Goal: Information Seeking & Learning: Find specific fact

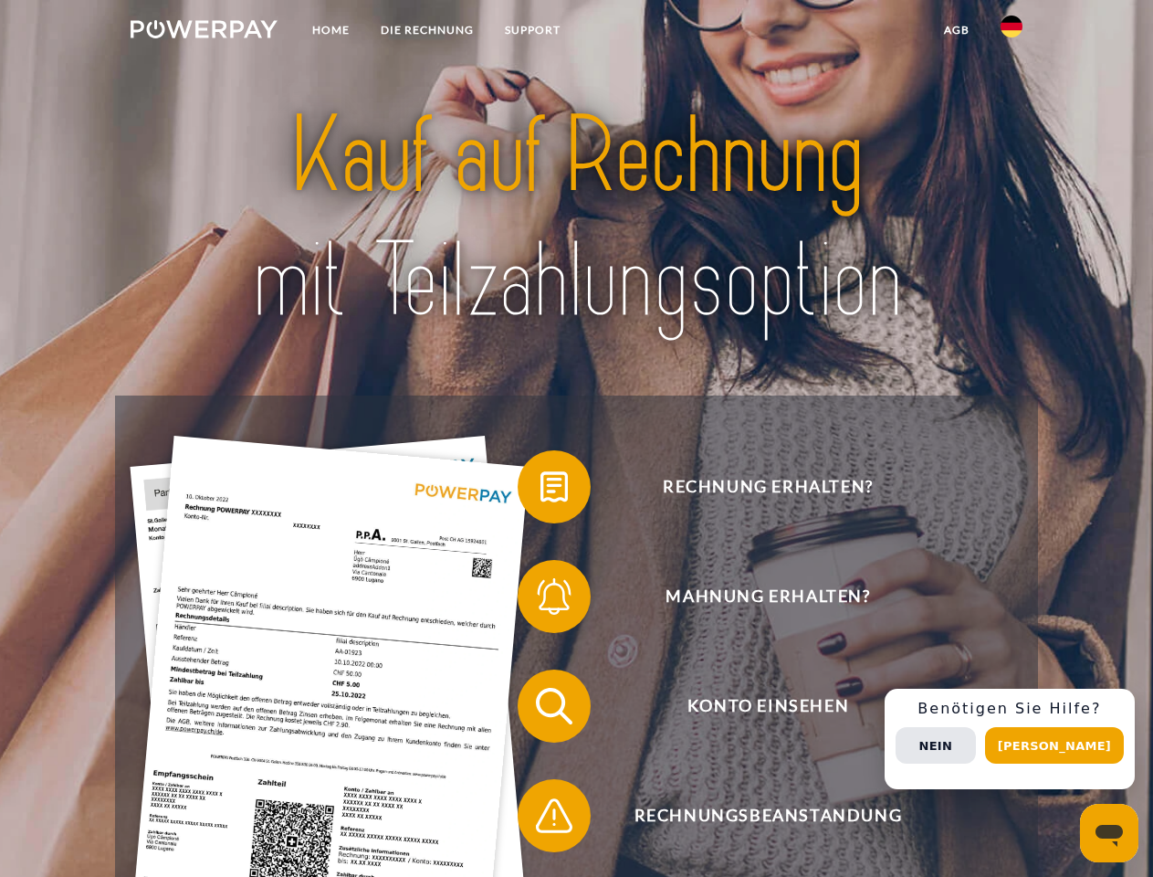
click at [204, 32] on img at bounding box center [204, 29] width 147 height 18
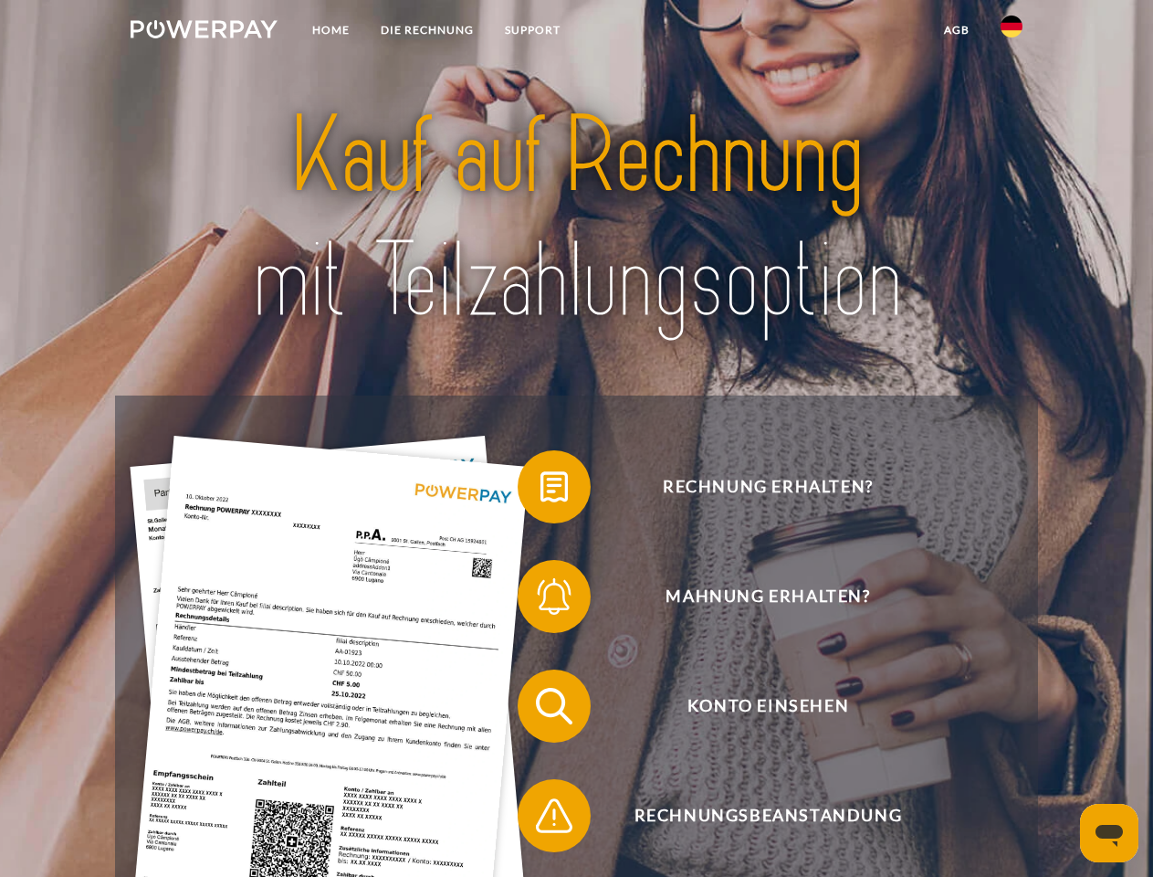
click at [1012, 32] on img at bounding box center [1012, 27] width 22 height 22
click at [956, 30] on link "agb" at bounding box center [957, 30] width 57 height 33
click at [541, 490] on span at bounding box center [526, 486] width 91 height 91
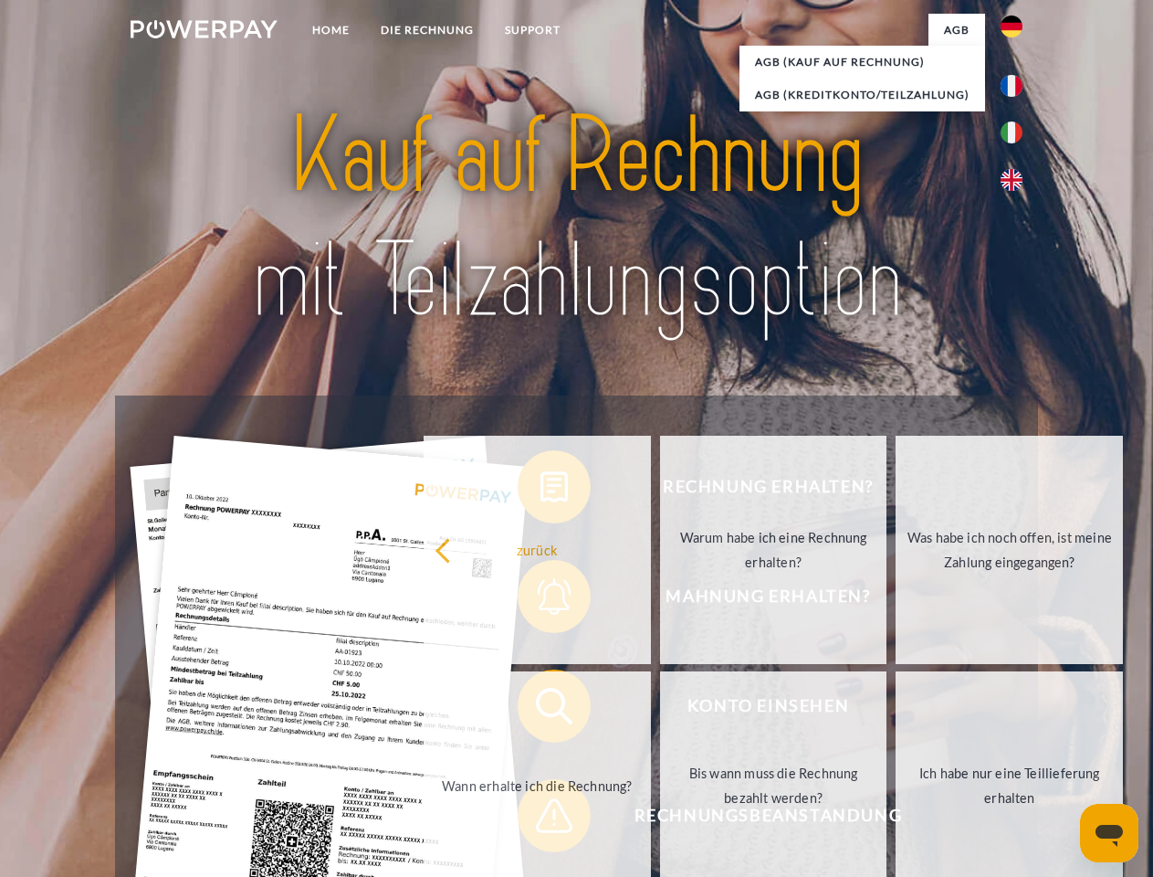
click at [541, 600] on div "Rechnung erhalten? Mahnung erhalten? Konto einsehen" at bounding box center [576, 760] width 922 height 731
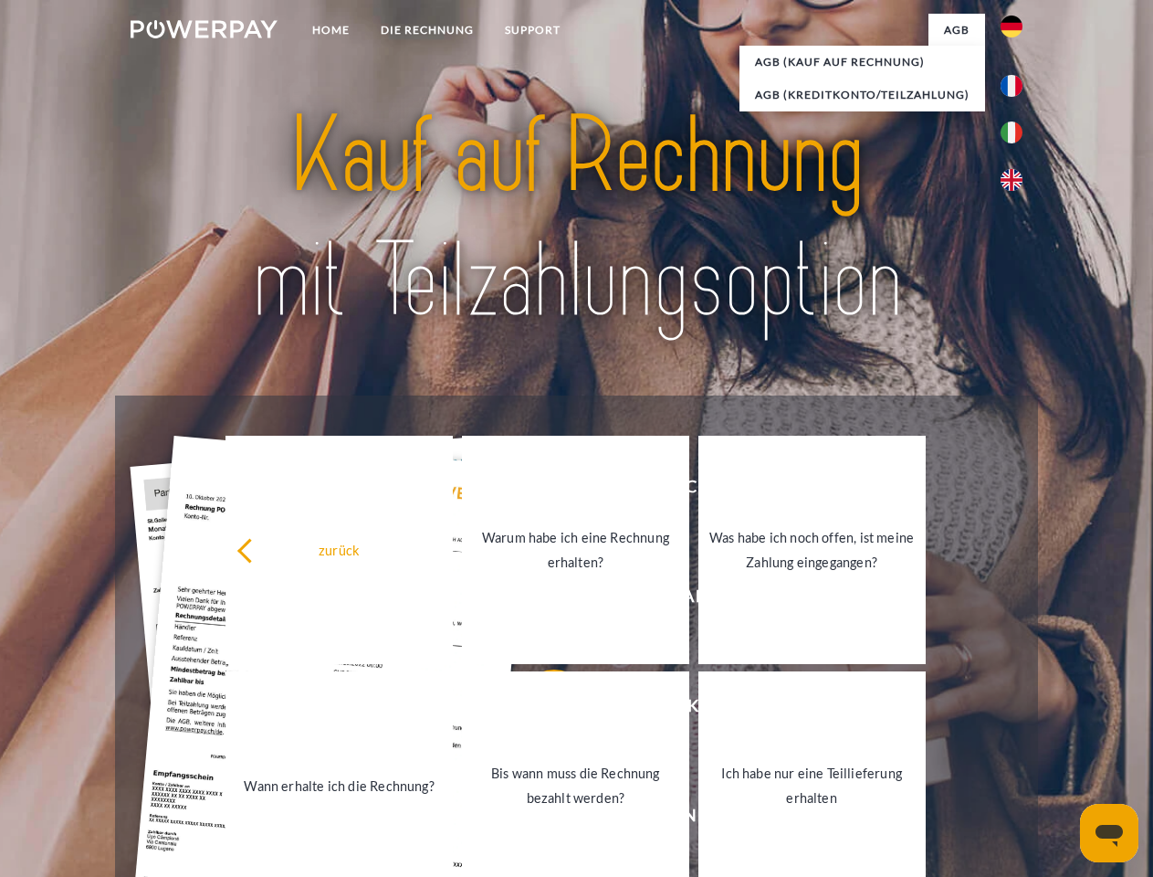
click at [541, 710] on link "Bis wann muss die Rechnung bezahlt werden?" at bounding box center [575, 785] width 227 height 228
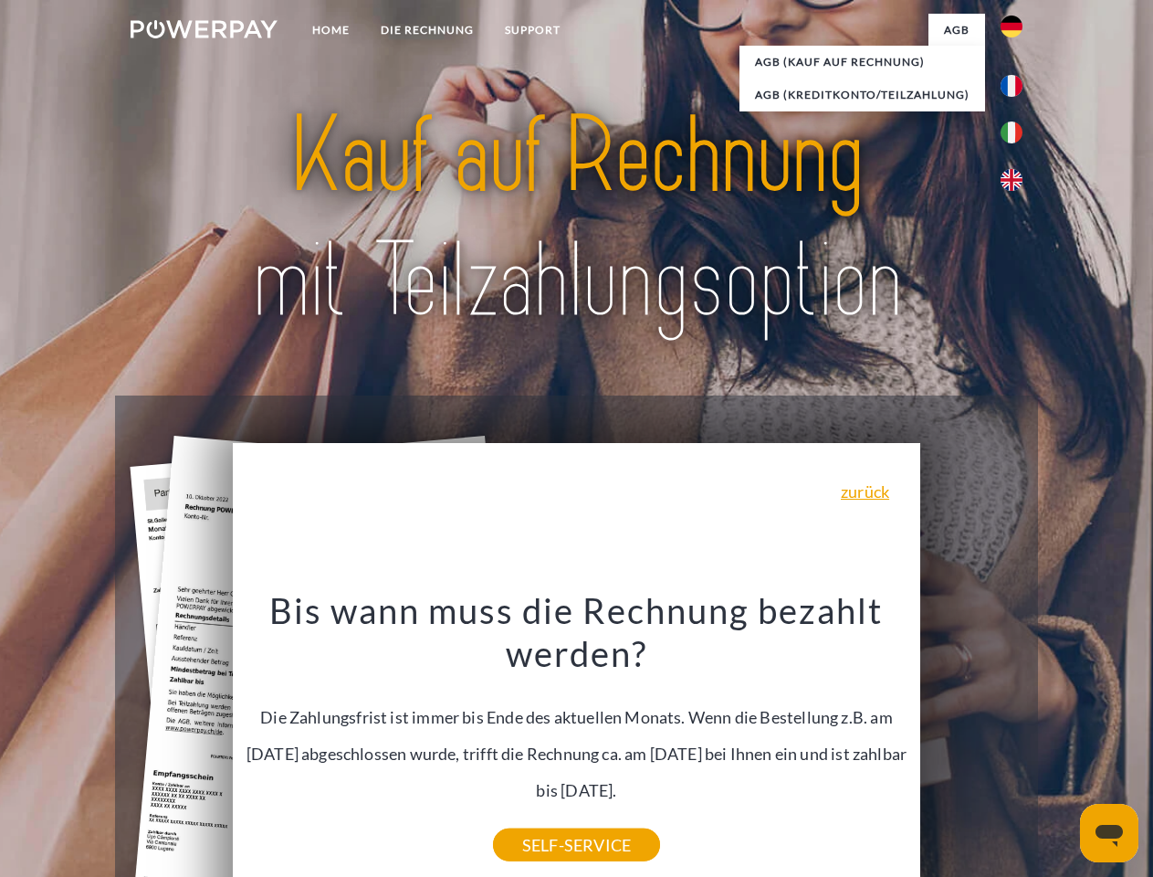
click at [1016, 739] on div "Rechnung erhalten? Mahnung erhalten? Konto einsehen" at bounding box center [576, 760] width 922 height 731
click at [972, 742] on span "Konto einsehen" at bounding box center [767, 705] width 447 height 73
click at [1061, 745] on header "Home DIE RECHNUNG SUPPORT" at bounding box center [576, 630] width 1153 height 1261
